Goal: Task Accomplishment & Management: Use online tool/utility

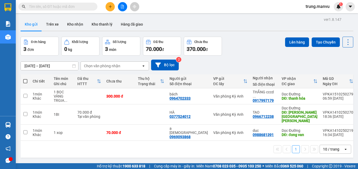
click at [65, 8] on input "text" at bounding box center [60, 7] width 62 height 6
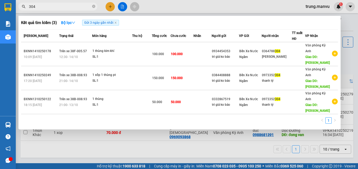
click at [42, 5] on input "304" at bounding box center [60, 7] width 62 height 6
type input "3"
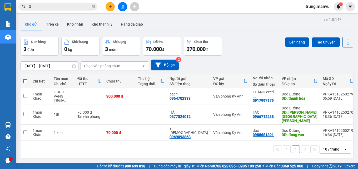
click at [43, 6] on input "3" at bounding box center [60, 7] width 62 height 6
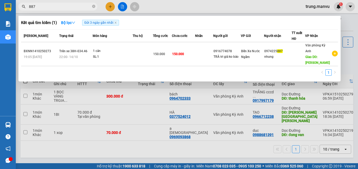
type input "887"
click at [122, 6] on div at bounding box center [179, 84] width 358 height 169
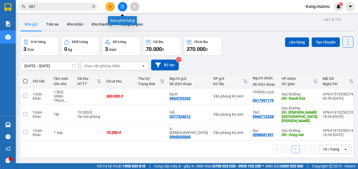
click at [123, 2] on button at bounding box center [122, 6] width 9 height 9
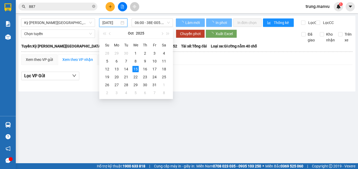
click at [116, 23] on input "[DATE]" at bounding box center [110, 23] width 17 height 6
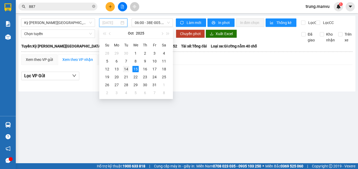
click at [125, 68] on div "14" at bounding box center [126, 69] width 6 height 6
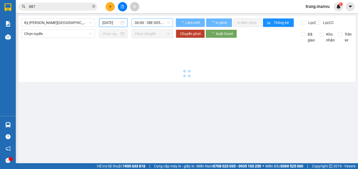
type input "[DATE]"
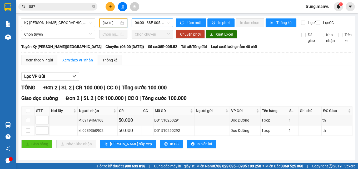
click at [160, 23] on span "06:00 - 38E-005.52" at bounding box center [152, 23] width 35 height 8
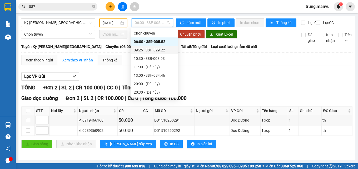
click at [161, 50] on div "09:25 - 38H-029.22" at bounding box center [154, 50] width 41 height 6
